Goal: Transaction & Acquisition: Purchase product/service

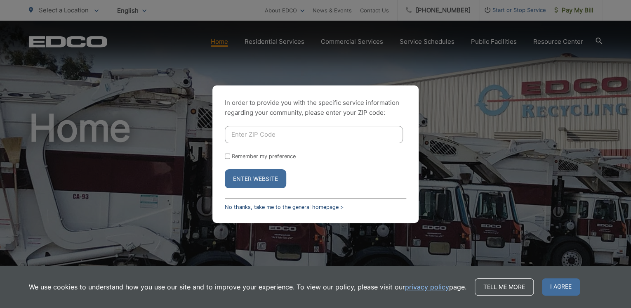
click at [254, 204] on link "No thanks, take me to the general homepage >" at bounding box center [284, 207] width 119 height 6
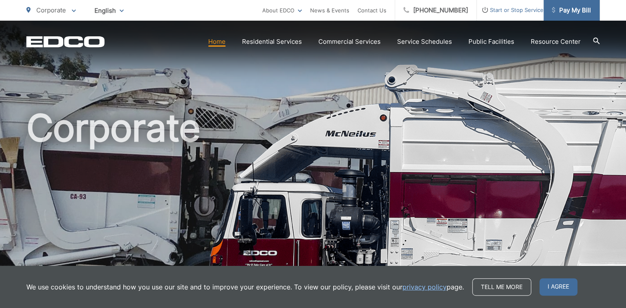
click at [577, 9] on span "Pay My Bill" at bounding box center [571, 10] width 39 height 10
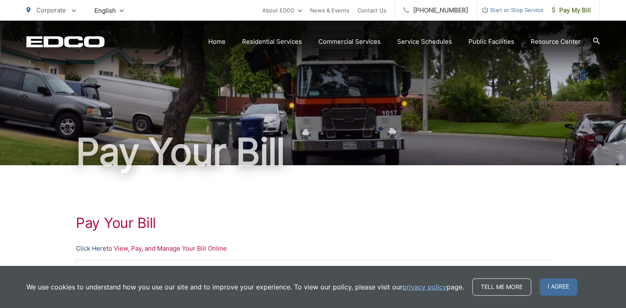
click at [82, 249] on link "Click Here" at bounding box center [91, 248] width 31 height 10
